Goal: Find specific page/section: Find specific page/section

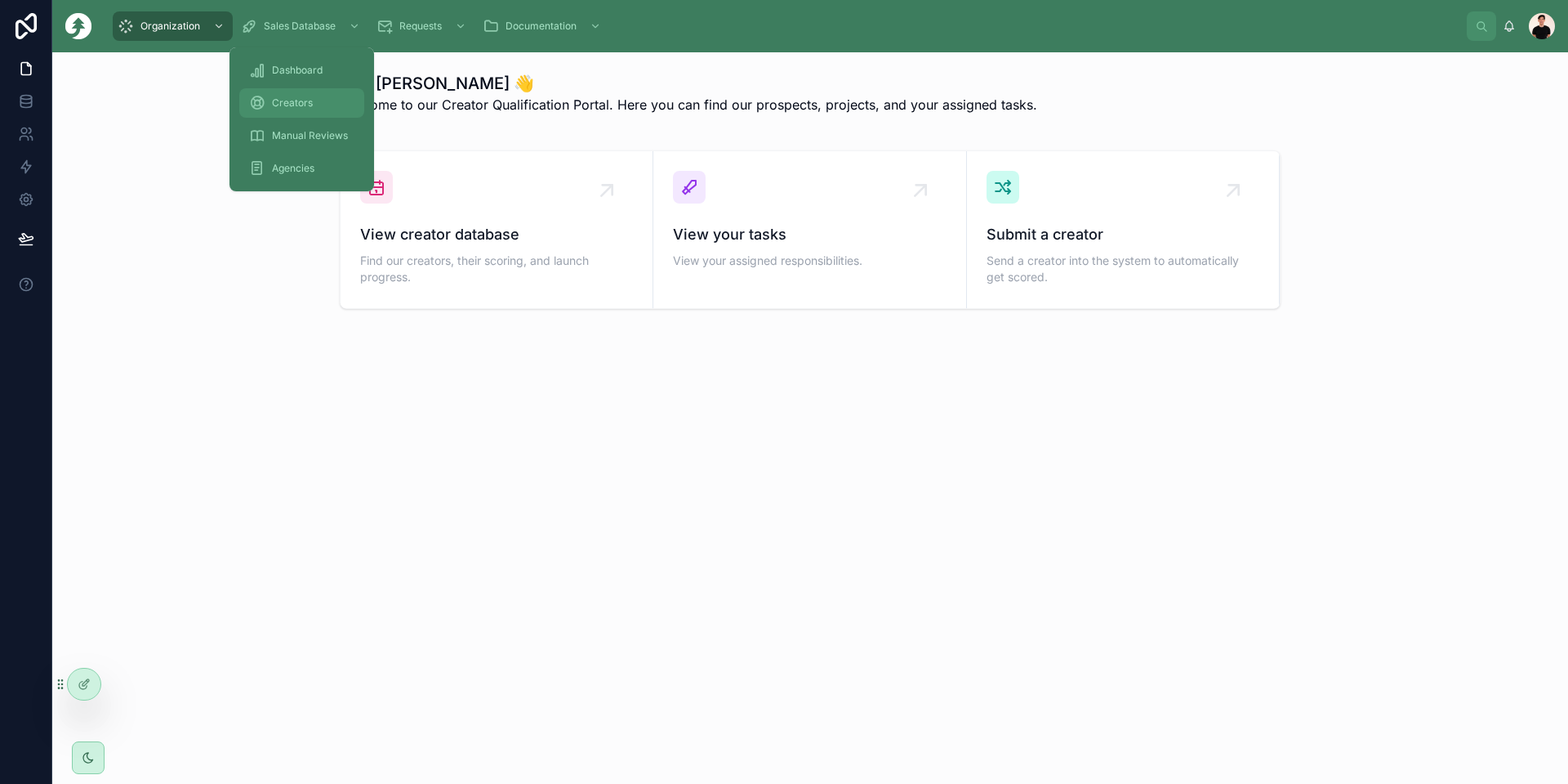
click at [318, 101] on div "Creators" at bounding box center [302, 103] width 106 height 26
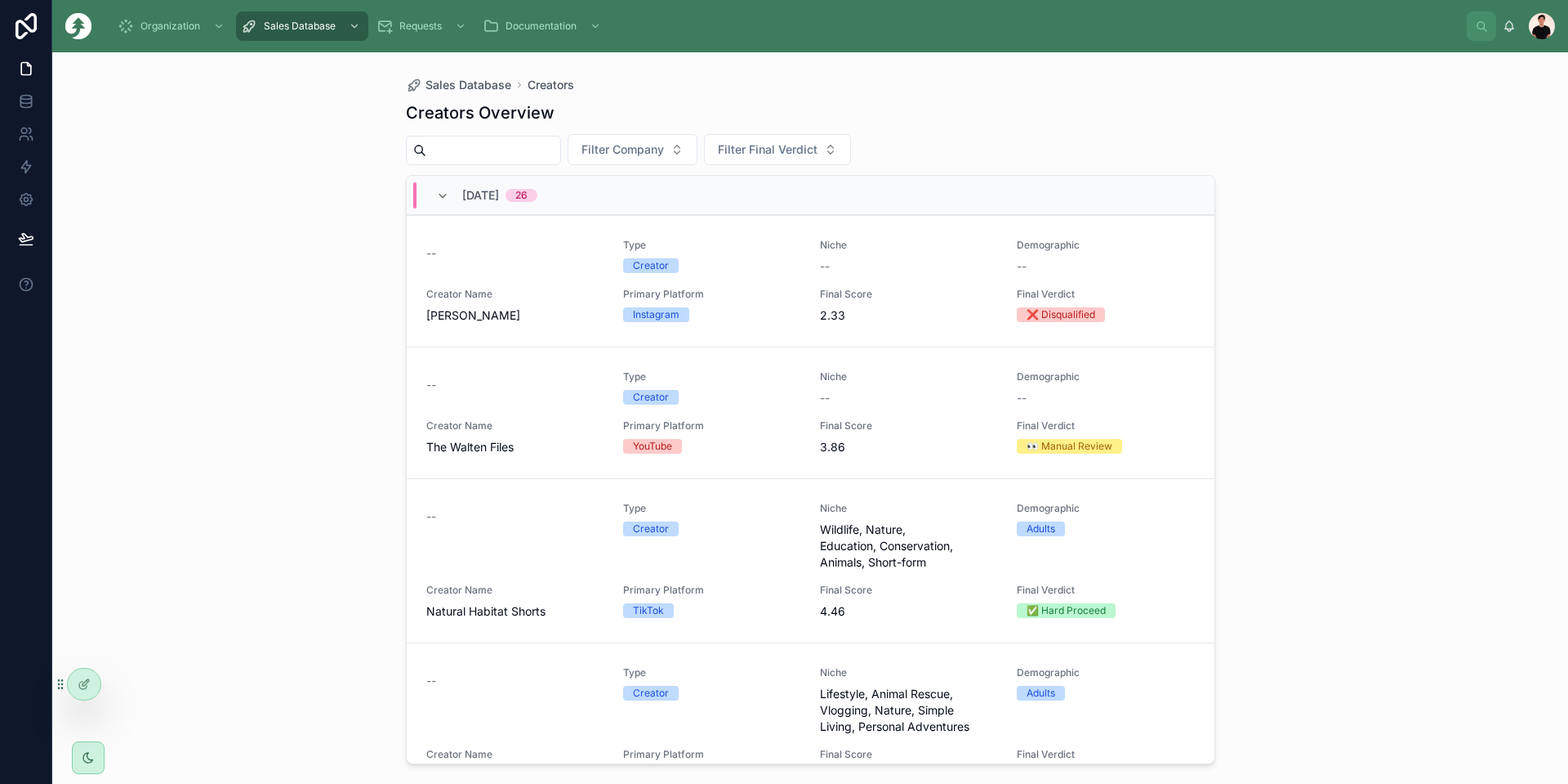
click at [496, 152] on input "text" at bounding box center [493, 151] width 134 height 23
